Goal: Find specific page/section: Find specific page/section

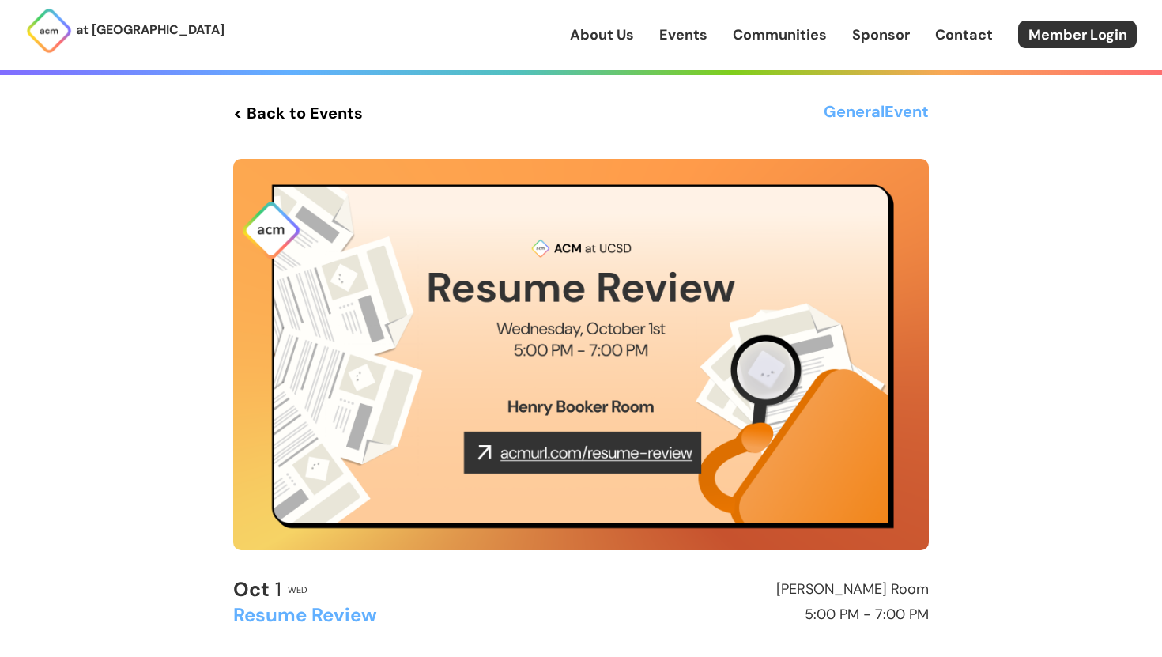
click at [616, 455] on img at bounding box center [581, 354] width 696 height 391
click at [575, 358] on img at bounding box center [581, 354] width 696 height 391
click at [286, 104] on link "< Back to Events" at bounding box center [298, 113] width 130 height 28
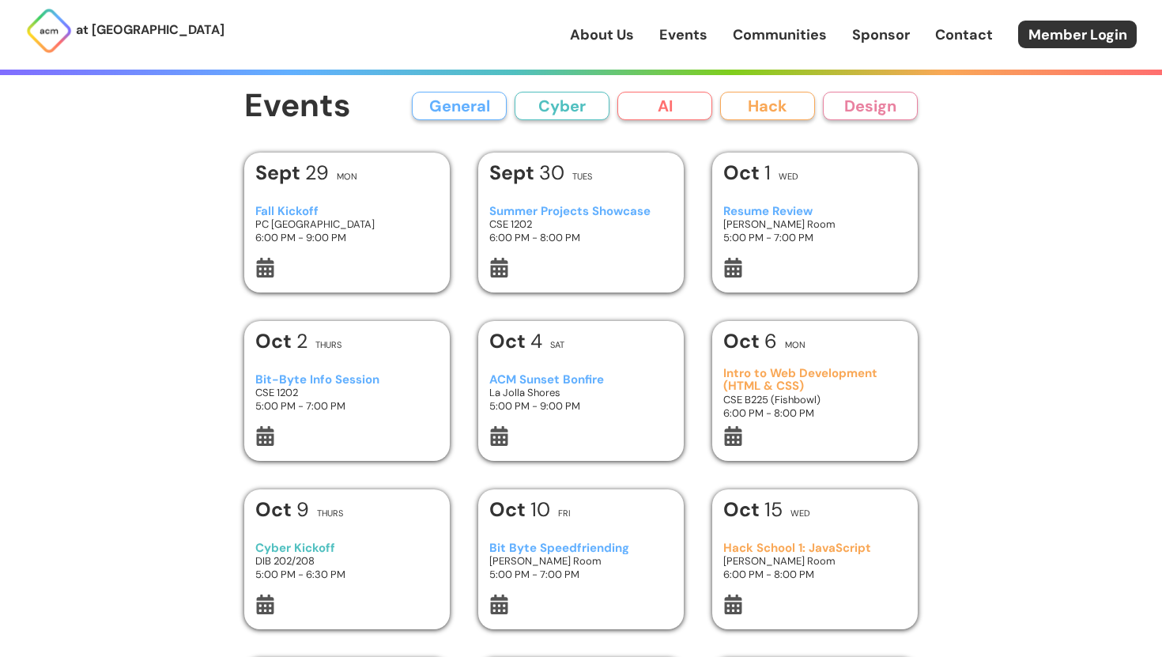
click at [667, 101] on button "AI" at bounding box center [664, 106] width 95 height 28
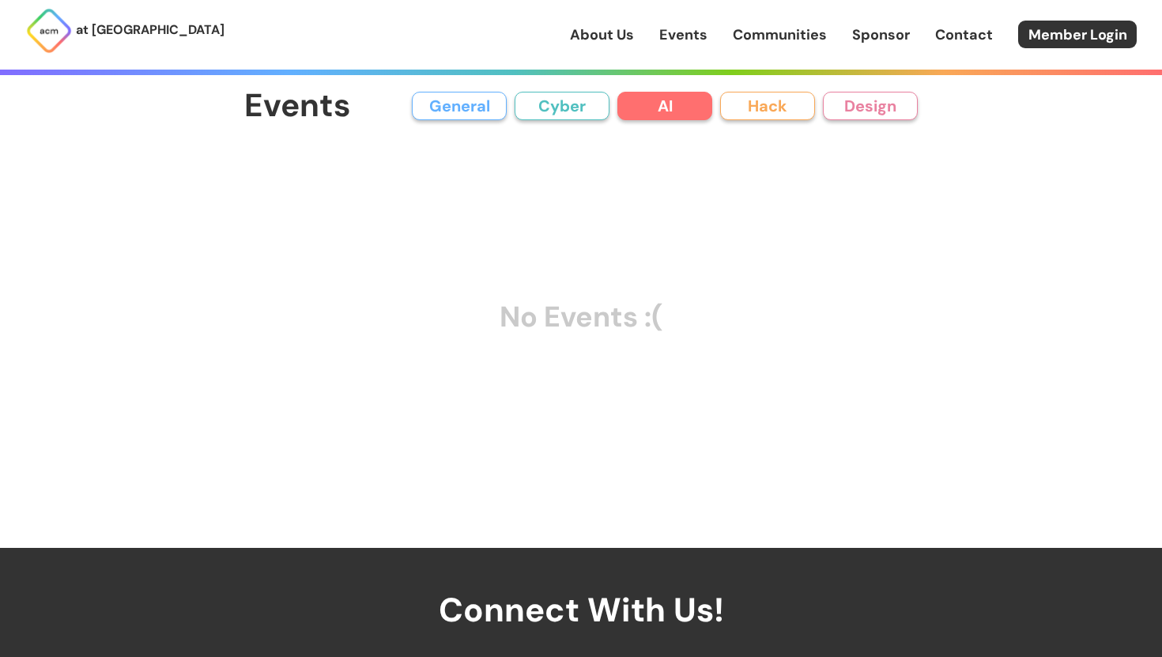
click at [753, 108] on button "Hack" at bounding box center [767, 106] width 95 height 28
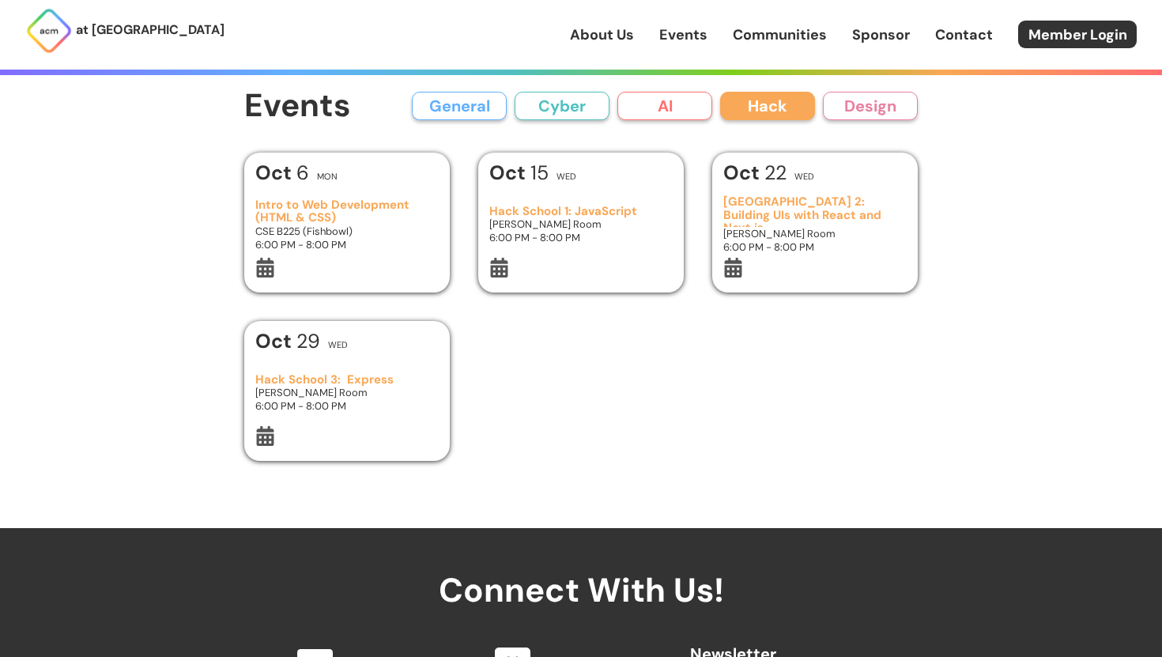
click at [623, 116] on button "AI" at bounding box center [664, 106] width 95 height 28
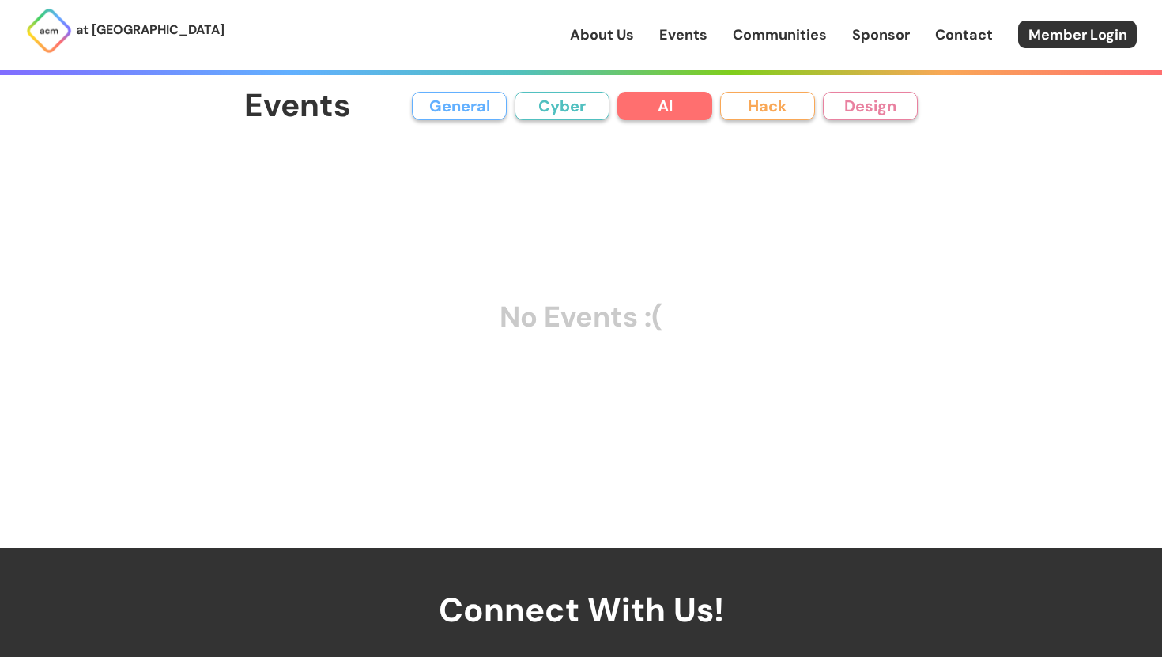
click at [541, 106] on button "Cyber" at bounding box center [562, 106] width 95 height 28
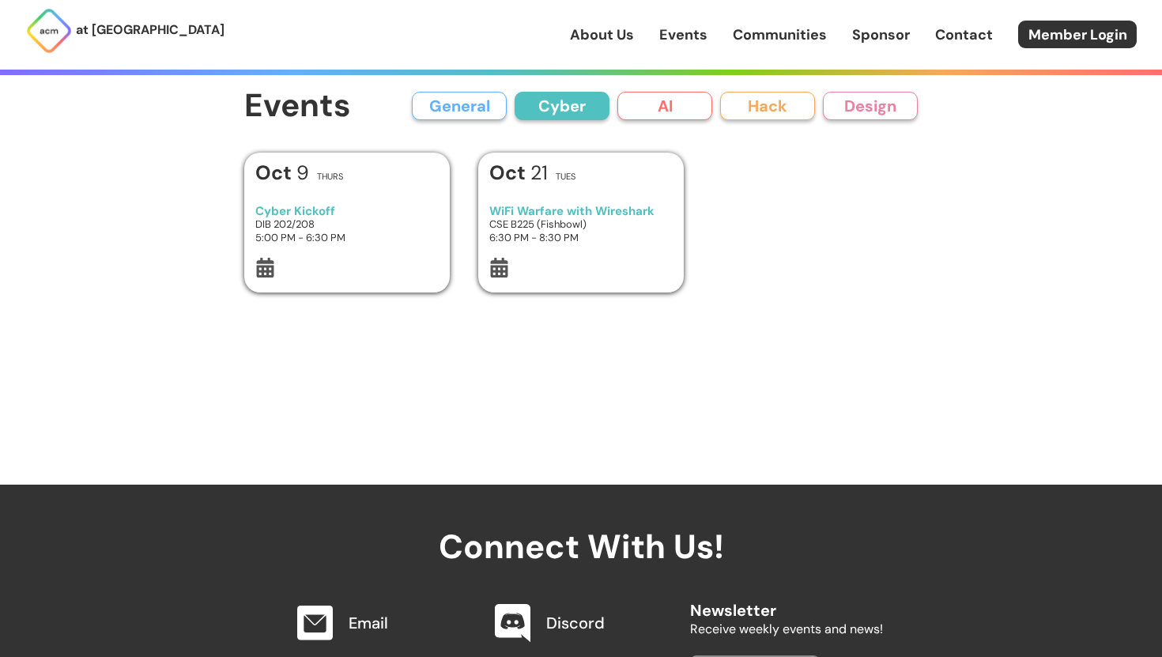
click at [474, 108] on button "General" at bounding box center [459, 106] width 95 height 28
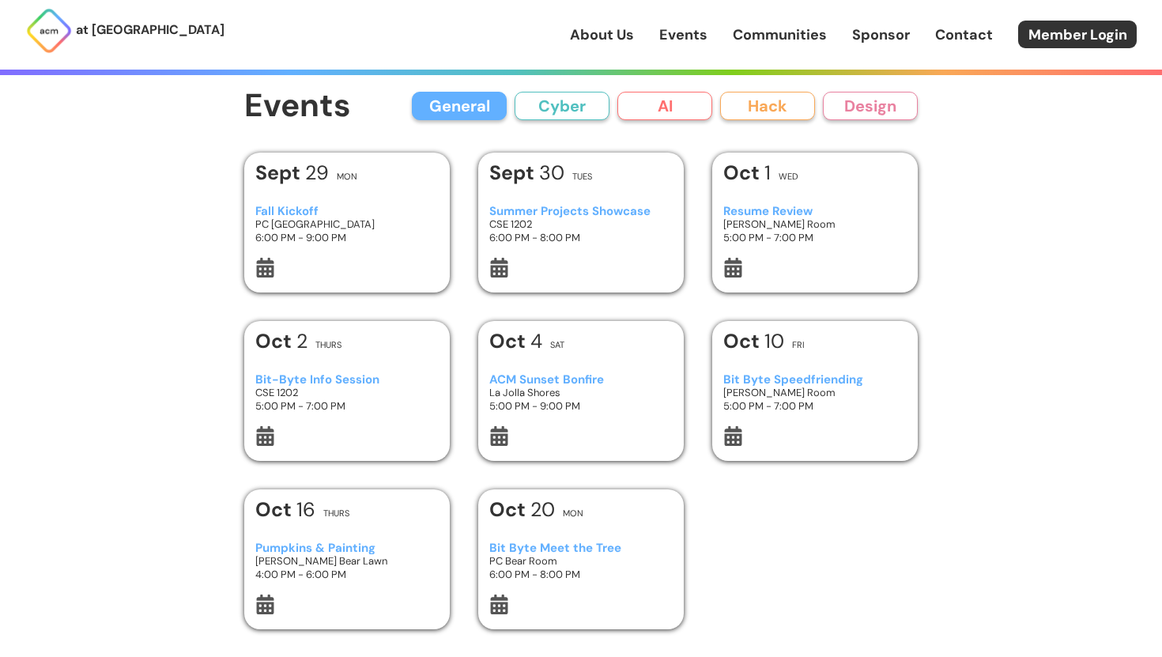
click at [126, 35] on p "at [GEOGRAPHIC_DATA]" at bounding box center [150, 30] width 149 height 21
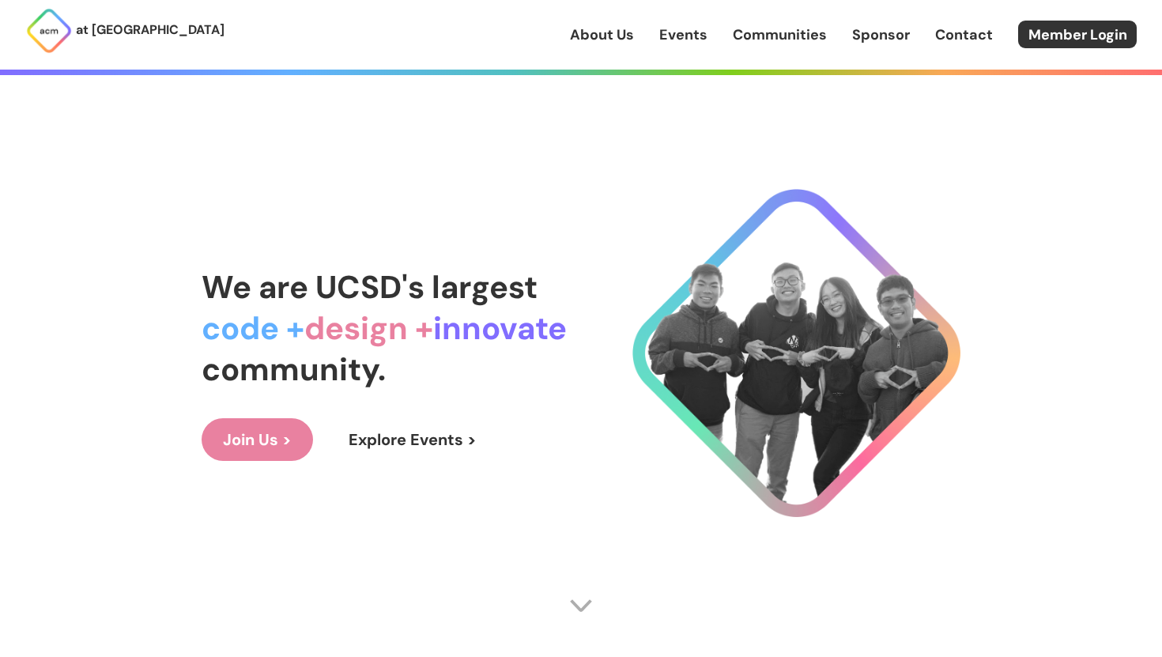
click at [141, 29] on p "at [GEOGRAPHIC_DATA]" at bounding box center [150, 30] width 149 height 21
click at [58, 33] on img at bounding box center [48, 30] width 47 height 47
